Goal: Information Seeking & Learning: Learn about a topic

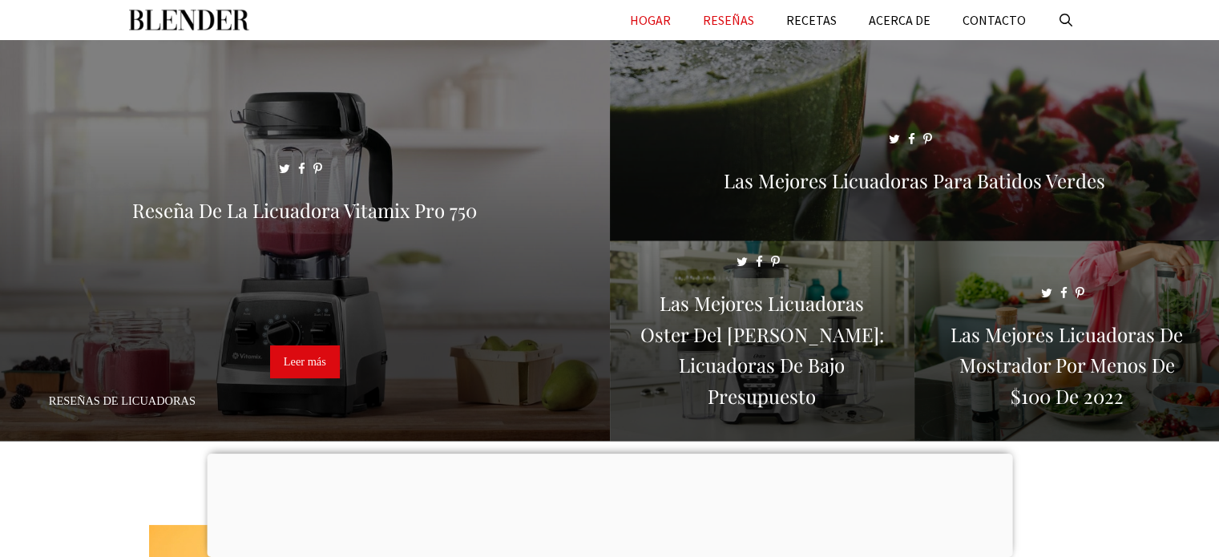
click at [736, 23] on font "RESEÑAS" at bounding box center [728, 20] width 51 height 16
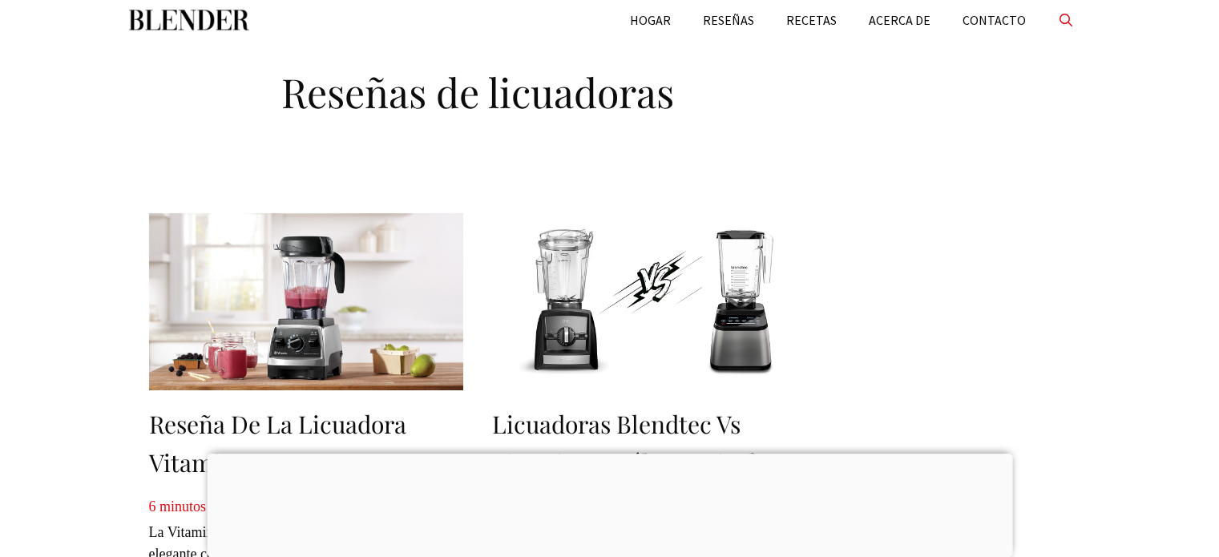
click at [1050, 19] on link "Abrir barra de búsqueda" at bounding box center [1066, 20] width 49 height 40
type input "******"
